Goal: Information Seeking & Learning: Learn about a topic

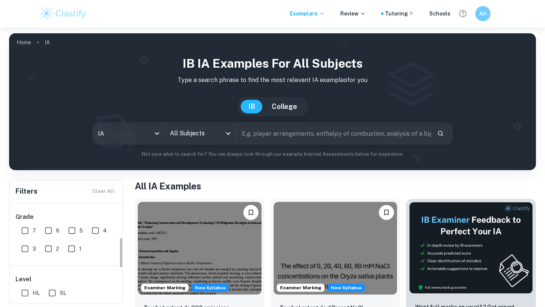
scroll to position [111, 0]
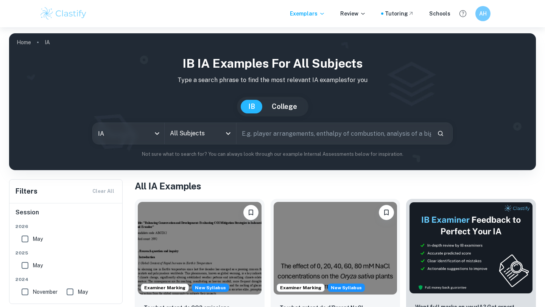
click at [23, 265] on input "May" at bounding box center [24, 265] width 15 height 15
checkbox input "true"
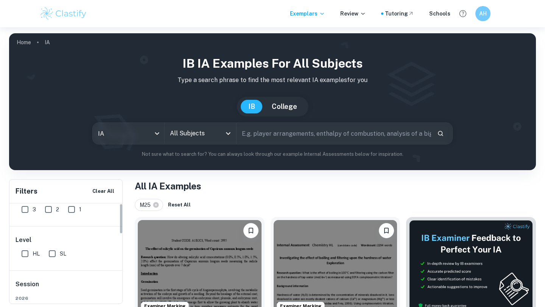
scroll to position [0, 0]
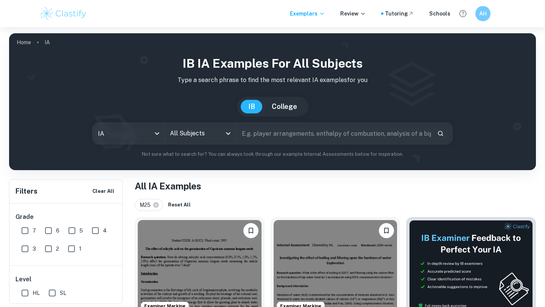
click at [186, 134] on input "All Subjects" at bounding box center [194, 133] width 53 height 14
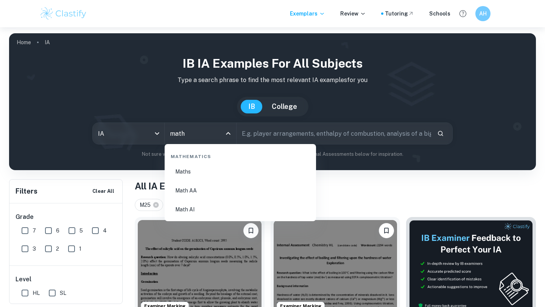
click at [221, 209] on li "Math AI" at bounding box center [240, 209] width 145 height 17
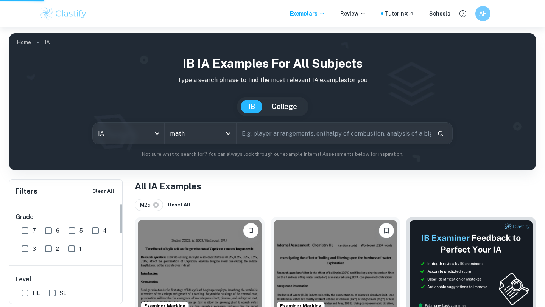
type input "Math AI"
click at [26, 231] on input "7" at bounding box center [24, 230] width 15 height 15
checkbox input "true"
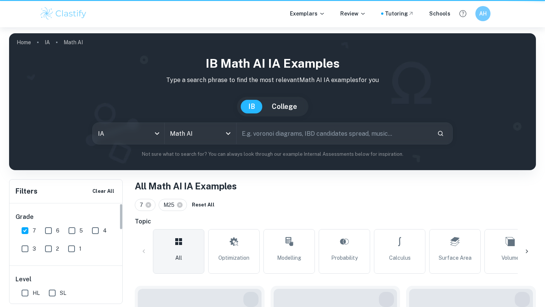
click at [25, 291] on input "HL" at bounding box center [24, 293] width 15 height 15
checkbox input "true"
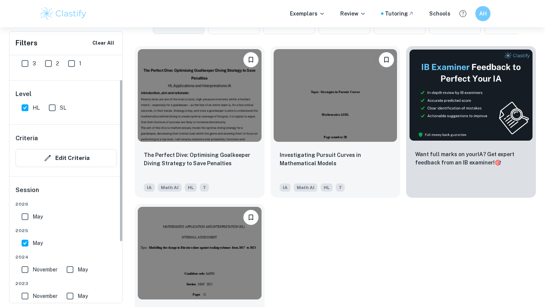
scroll to position [37, 0]
click at [27, 243] on input "May" at bounding box center [24, 242] width 15 height 15
checkbox input "false"
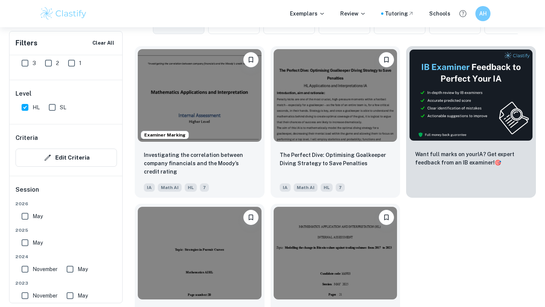
click at [24, 269] on input "November" at bounding box center [24, 269] width 15 height 15
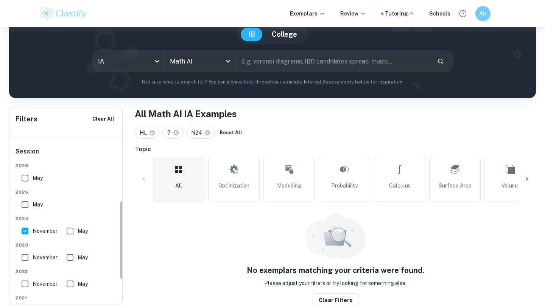
scroll to position [152, 0]
click at [27, 233] on input "November" at bounding box center [24, 230] width 15 height 15
checkbox input "false"
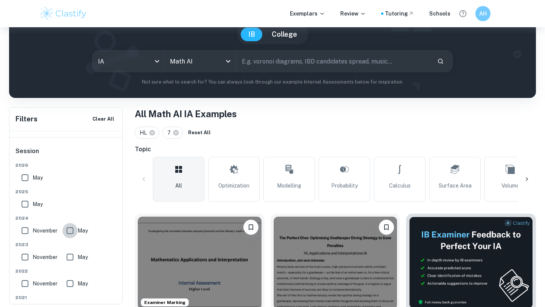
click at [72, 231] on input "May" at bounding box center [69, 230] width 15 height 15
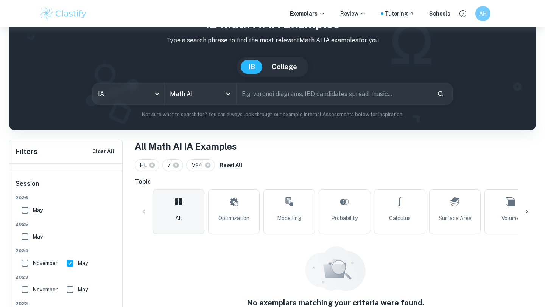
scroll to position [72, 0]
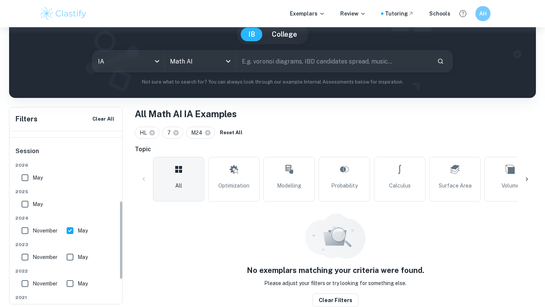
click at [68, 231] on input "May" at bounding box center [69, 230] width 15 height 15
checkbox input "false"
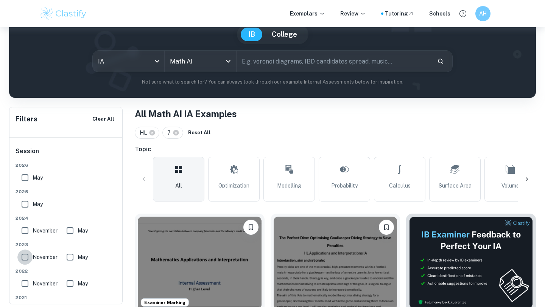
click at [22, 258] on input "November" at bounding box center [24, 257] width 15 height 15
checkbox input "true"
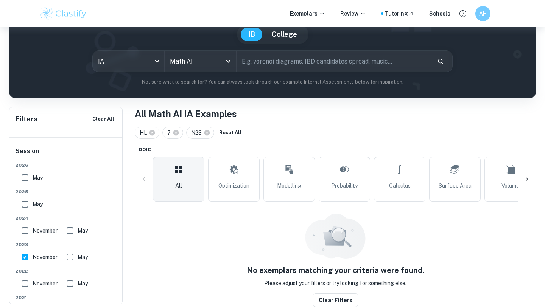
click at [73, 257] on input "May" at bounding box center [69, 257] width 15 height 15
checkbox input "false"
click at [26, 255] on input "November" at bounding box center [24, 257] width 15 height 15
checkbox input "false"
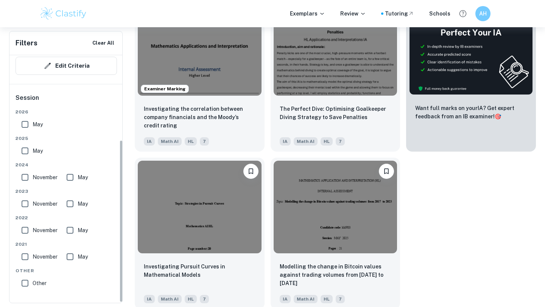
scroll to position [288, 0]
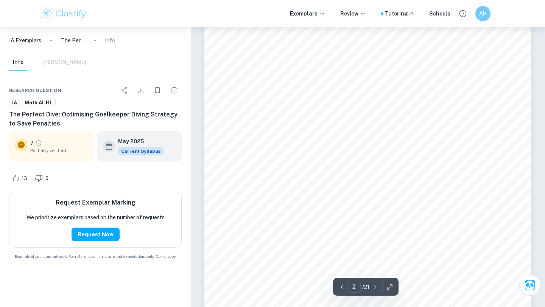
scroll to position [593, 0]
click at [67, 159] on div "7 Partially verified" at bounding box center [51, 146] width 85 height 30
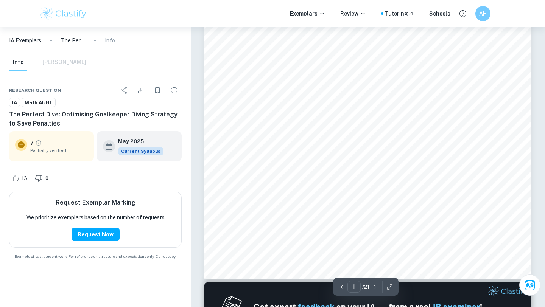
scroll to position [0, 0]
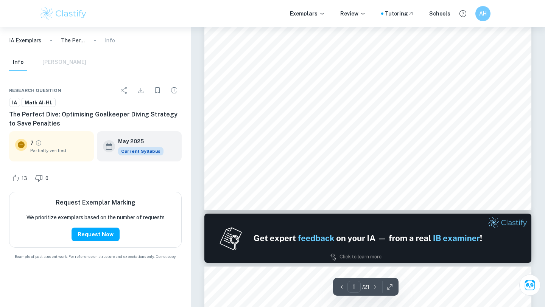
type input "2"
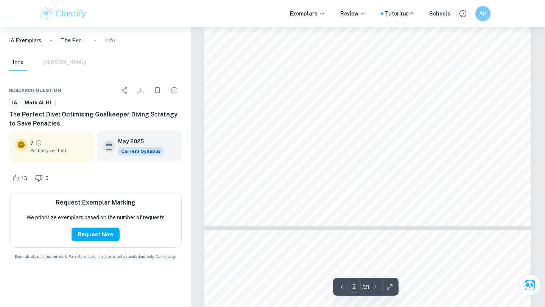
scroll to position [803, 0]
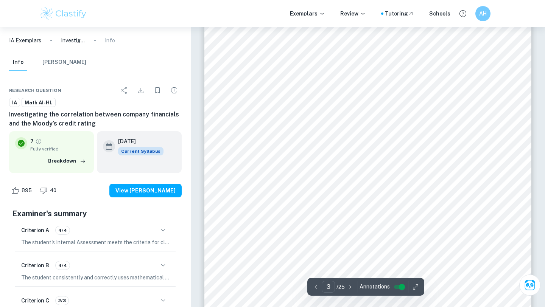
type input "2"
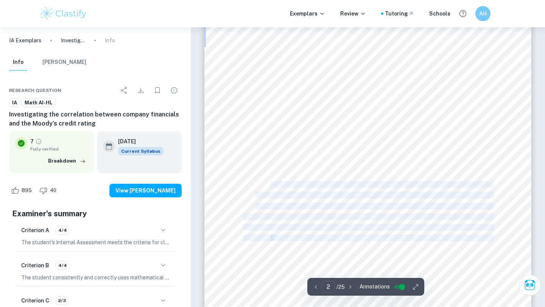
drag, startPoint x: 270, startPoint y: 187, endPoint x: 313, endPoint y: 206, distance: 47.1
click at [310, 203] on div "2 “Investigating the correlation between company financials and the Moody’s cre…" at bounding box center [367, 108] width 327 height 463
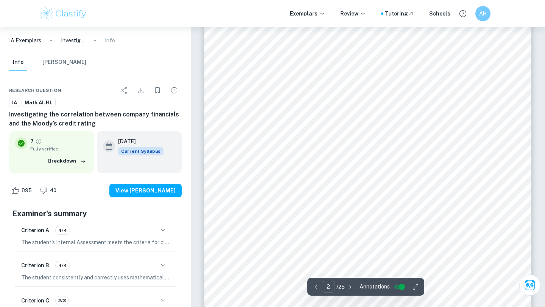
click at [313, 206] on span "Application 2- portfolio health ...............................................…" at bounding box center [374, 206] width 237 height 6
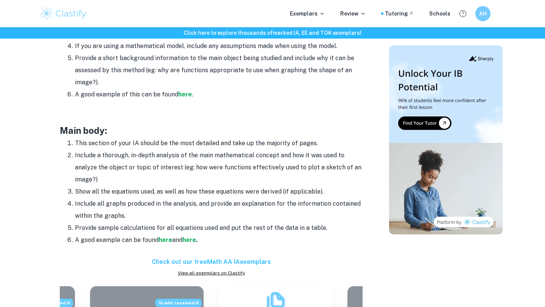
scroll to position [587, 0]
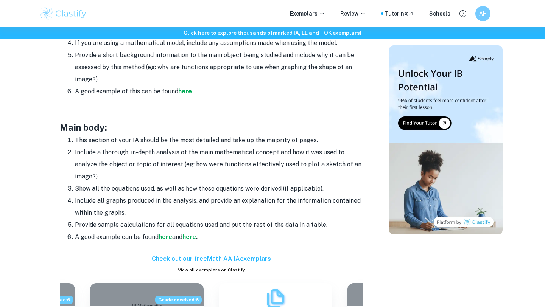
drag, startPoint x: 0, startPoint y: 0, endPoint x: 210, endPoint y: 150, distance: 258.2
click at [209, 150] on ol "This section of your IA should be the most detailed and take up the majority of…" at bounding box center [211, 188] width 303 height 109
click at [210, 150] on li "Include a thorough, in-depth analysis of the main mathematical concept and how …" at bounding box center [219, 165] width 288 height 36
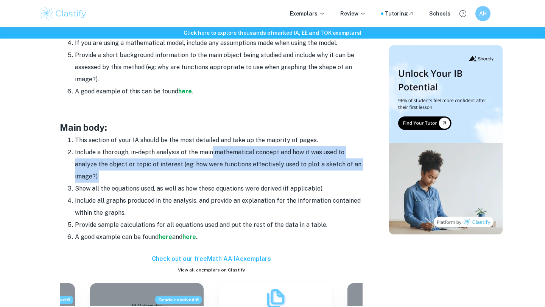
drag, startPoint x: 210, startPoint y: 150, endPoint x: 283, endPoint y: 179, distance: 78.5
click at [282, 178] on li "Include a thorough, in-depth analysis of the main mathematical concept and how …" at bounding box center [219, 165] width 288 height 36
click at [283, 179] on li "Include a thorough, in-depth analysis of the main mathematical concept and how …" at bounding box center [219, 165] width 288 height 36
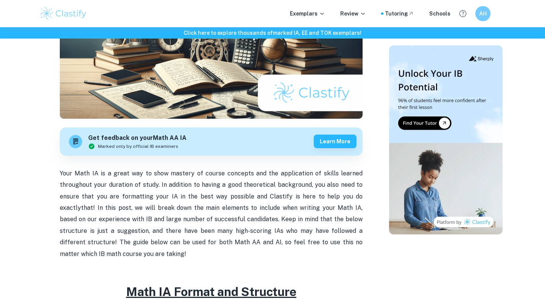
scroll to position [0, 0]
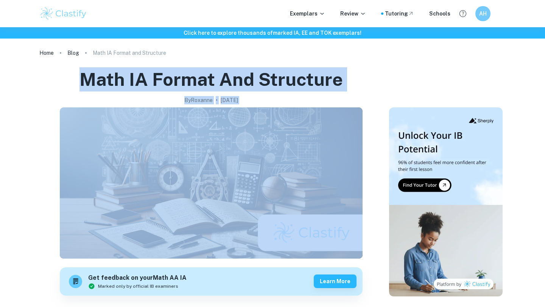
drag, startPoint x: 83, startPoint y: 78, endPoint x: 262, endPoint y: 168, distance: 199.9
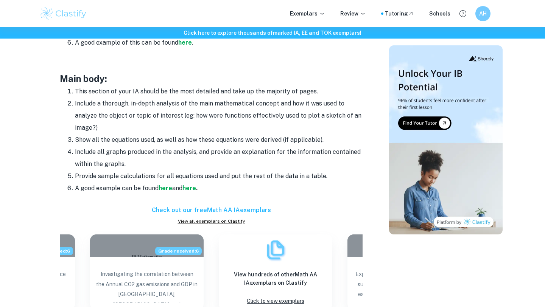
scroll to position [637, 0]
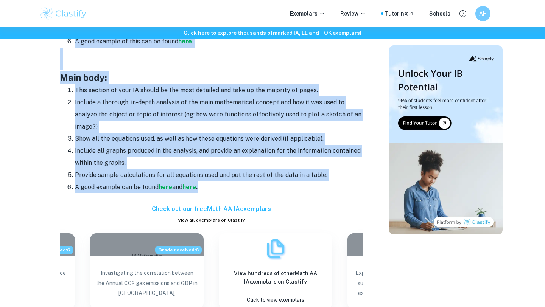
click at [219, 187] on li "A good example can be found here and here ." at bounding box center [219, 187] width 288 height 12
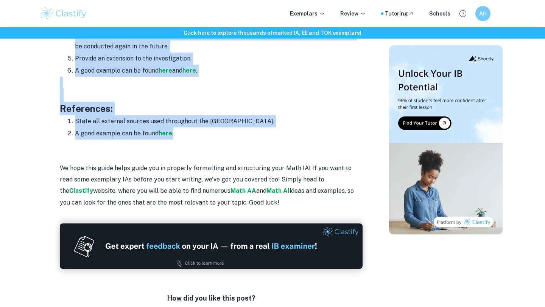
click at [193, 138] on li "A good example can be found here ." at bounding box center [219, 134] width 288 height 12
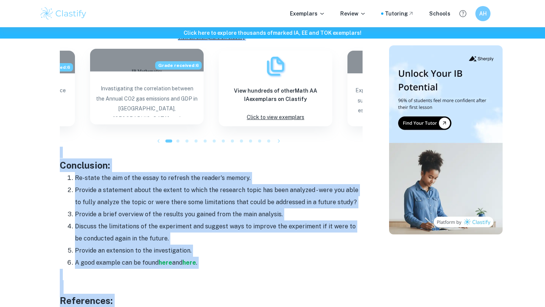
copy div "Math IA Format and Structure By Roxanne • January 12, 2024 Get feedback on your…"
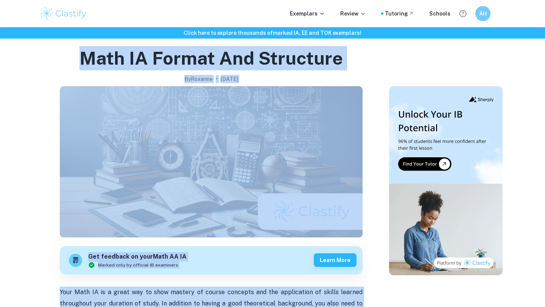
scroll to position [27, 0]
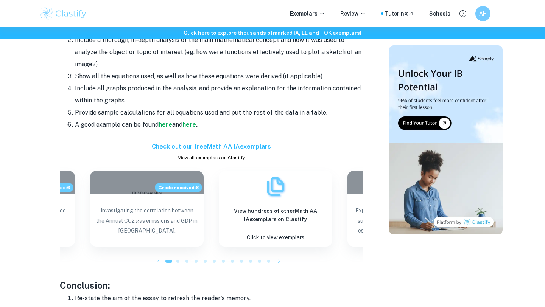
click at [243, 83] on li "Include all graphs produced in the analysis, and provide an explanation for the…" at bounding box center [219, 95] width 288 height 24
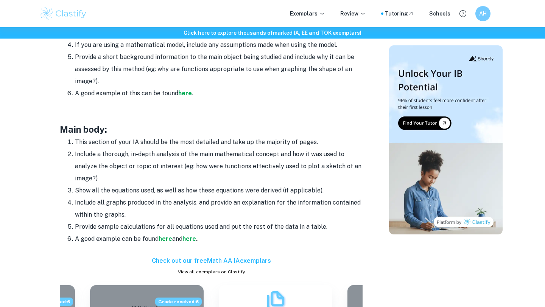
scroll to position [583, 0]
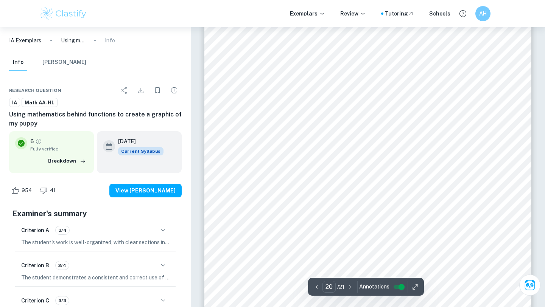
scroll to position [9004, 0]
type input "20"
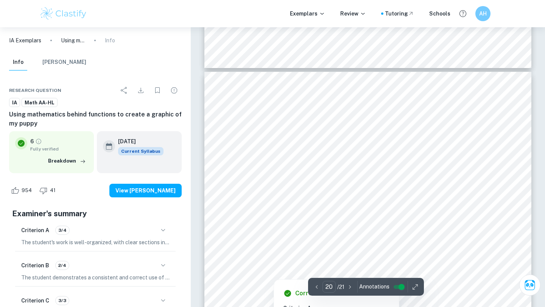
scroll to position [8872, 0]
